Goal: Task Accomplishment & Management: Manage account settings

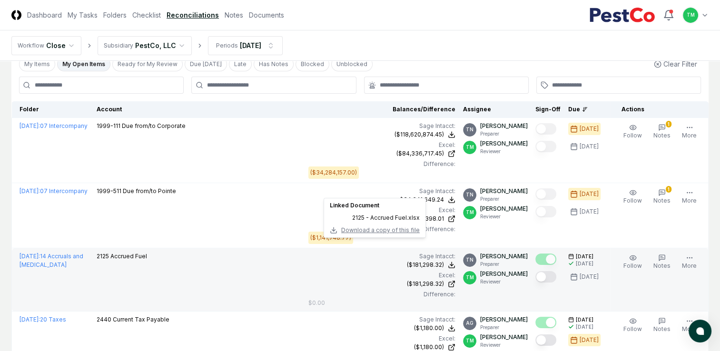
scroll to position [143, 0]
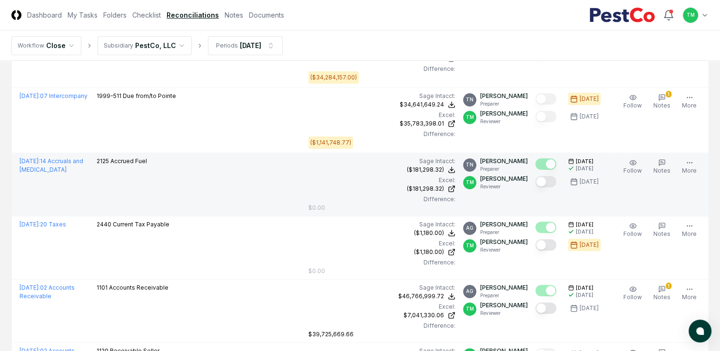
click at [553, 176] on button "Mark complete" at bounding box center [545, 181] width 21 height 11
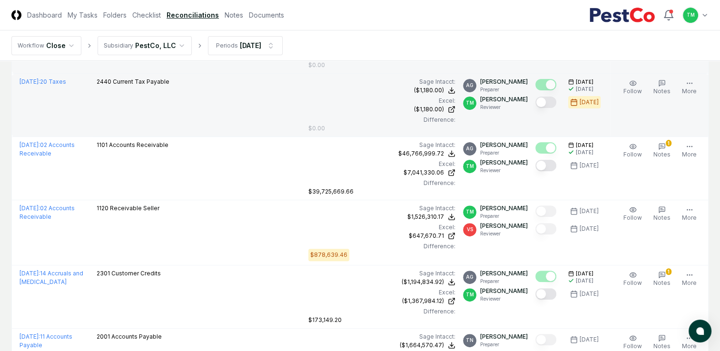
scroll to position [238, 0]
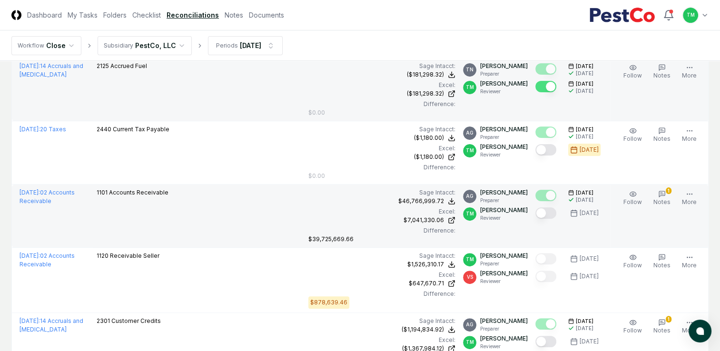
drag, startPoint x: 551, startPoint y: 148, endPoint x: 296, endPoint y: 195, distance: 259.7
click at [550, 148] on button "Mark complete" at bounding box center [545, 149] width 21 height 11
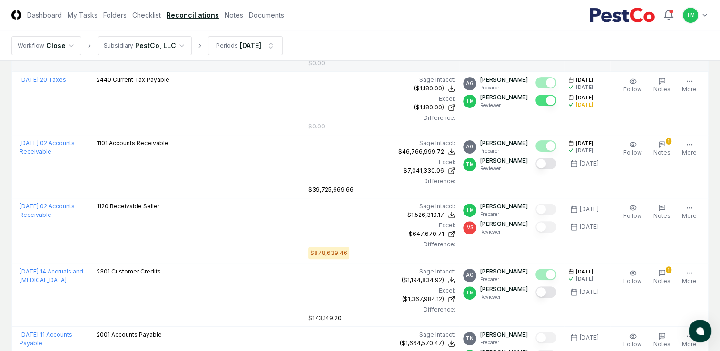
scroll to position [333, 0]
